Goal: Navigation & Orientation: Go to known website

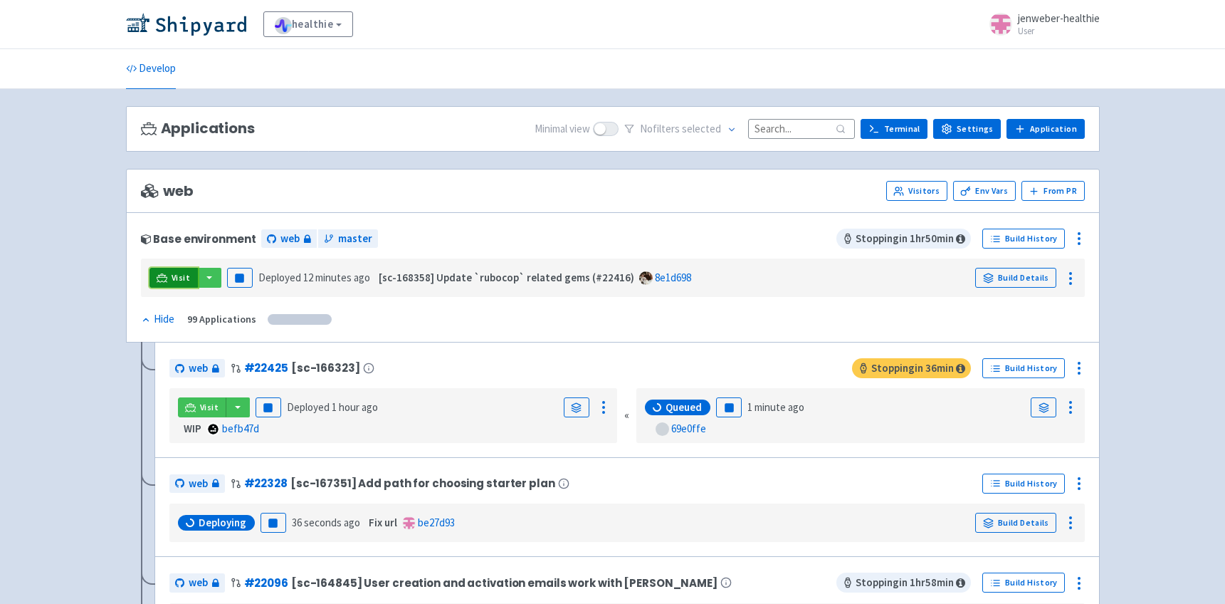
click at [174, 280] on span "Visit" at bounding box center [181, 277] width 19 height 11
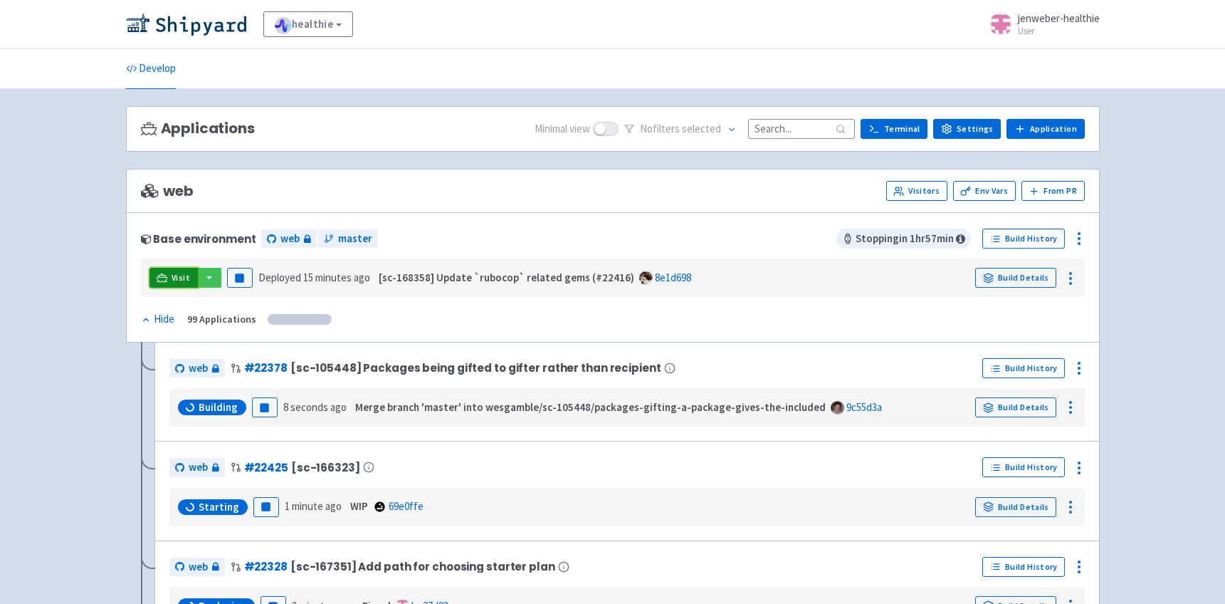
click at [154, 282] on link "Visit" at bounding box center [174, 278] width 48 height 20
